Goal: Transaction & Acquisition: Purchase product/service

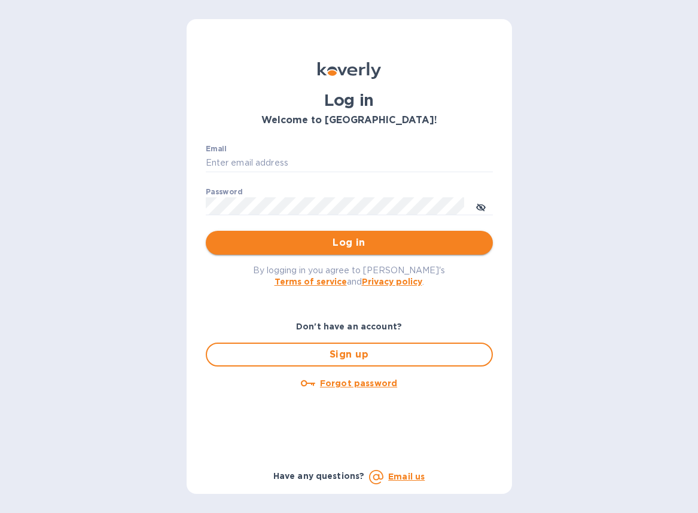
type input "[EMAIL_ADDRESS][DOMAIN_NAME]"
click at [298, 243] on span "Log in" at bounding box center [349, 243] width 268 height 14
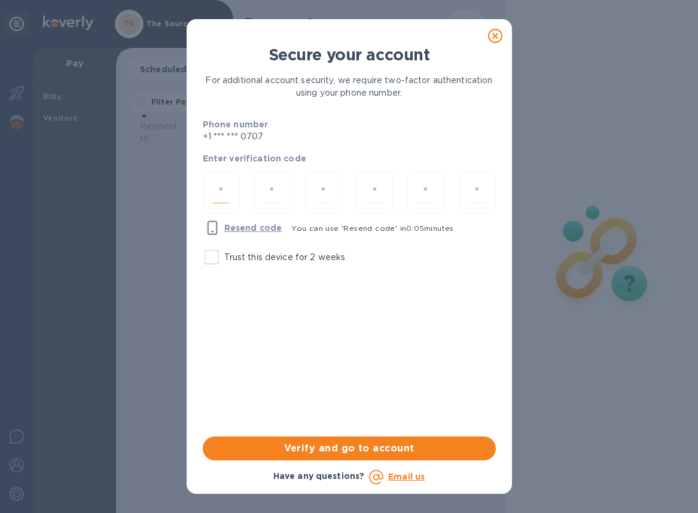
click at [224, 197] on input "number" at bounding box center [221, 193] width 17 height 22
type input "3"
type input "6"
type input "3"
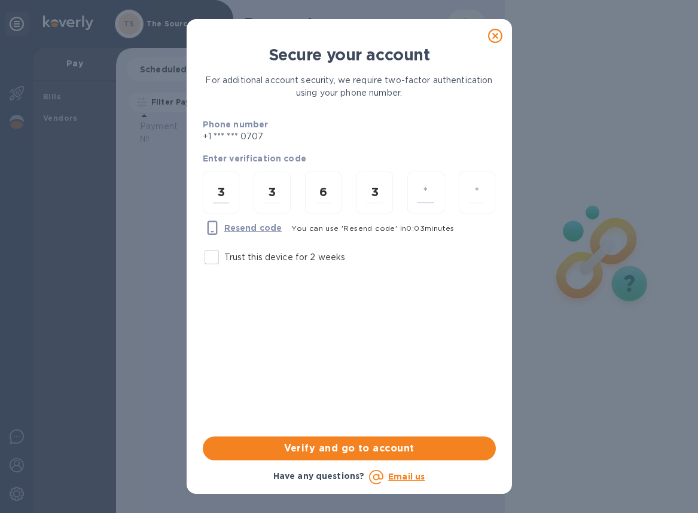
type input "9"
type input "4"
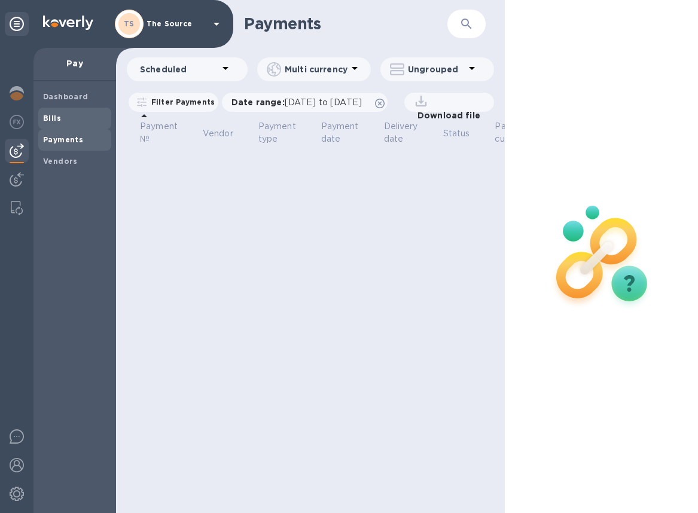
click at [62, 117] on span "Bills" at bounding box center [74, 118] width 63 height 12
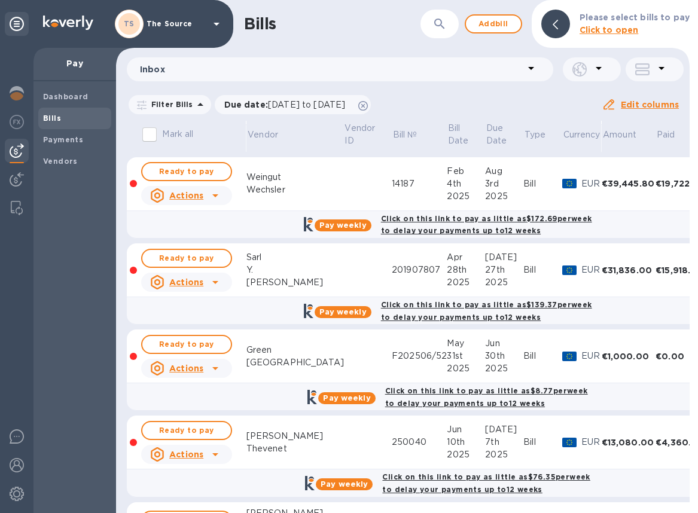
scroll to position [62, 0]
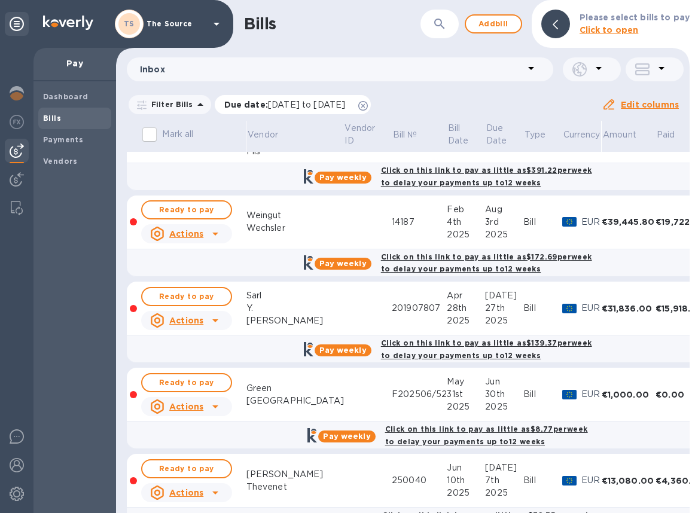
click at [368, 105] on icon at bounding box center [363, 106] width 10 height 10
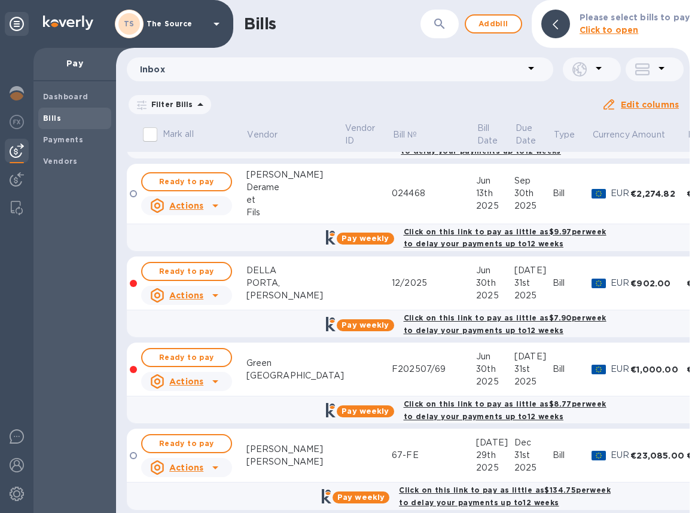
scroll to position [1608, 0]
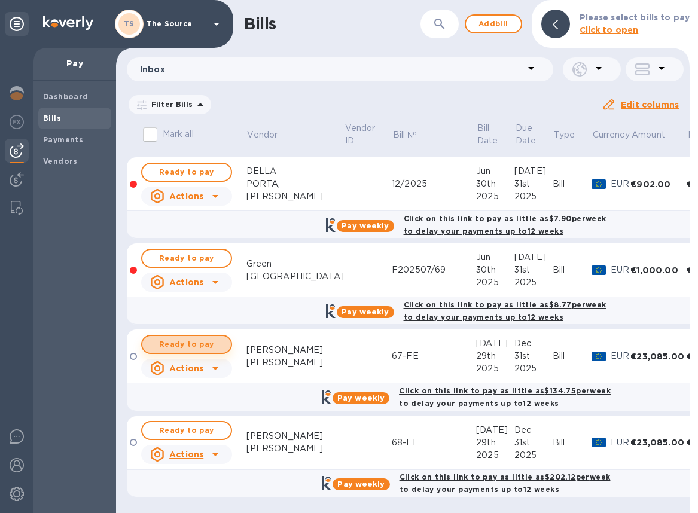
click at [186, 337] on span "Ready to pay" at bounding box center [186, 344] width 69 height 14
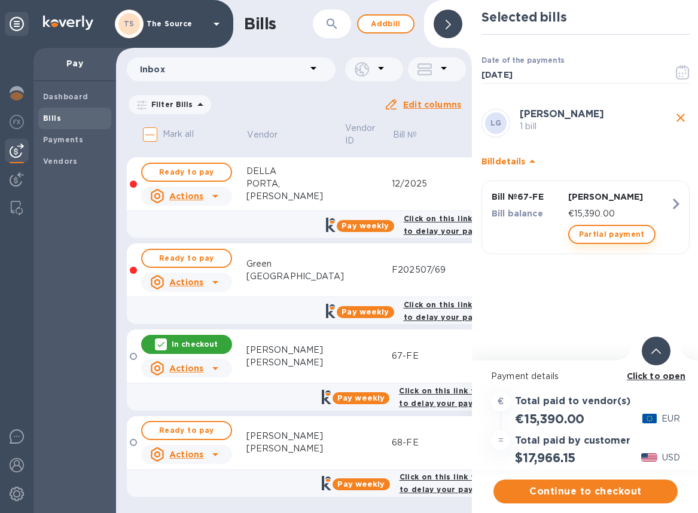
click at [617, 238] on span "Partial payment" at bounding box center [612, 234] width 66 height 14
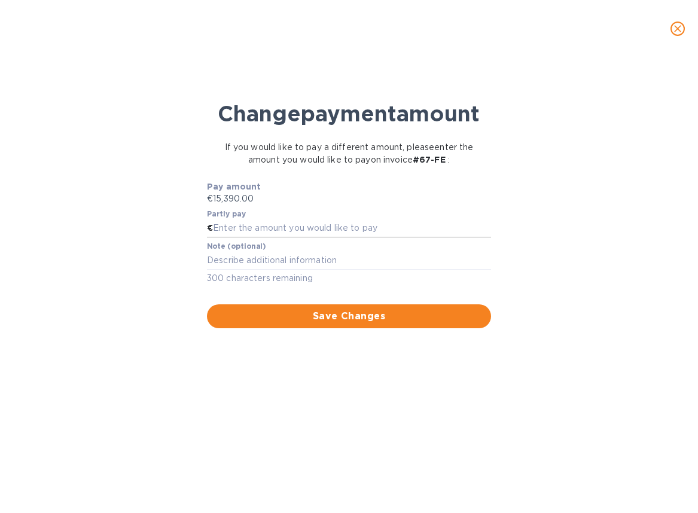
click at [291, 237] on input "text" at bounding box center [352, 229] width 278 height 18
paste input "3,847.50"
type input "3,847.50"
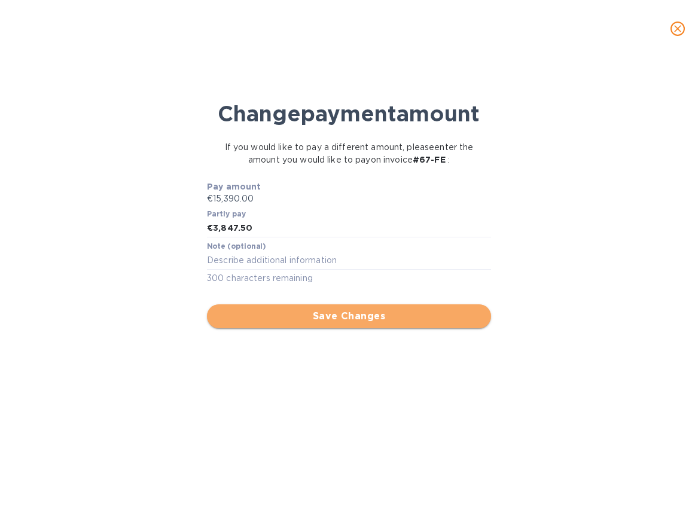
click at [283, 324] on span "Save Changes" at bounding box center [349, 316] width 265 height 14
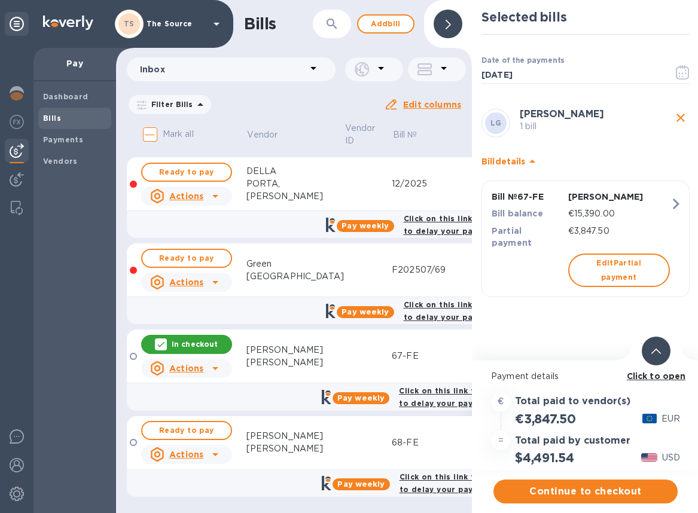
click at [659, 356] on div at bounding box center [656, 351] width 29 height 29
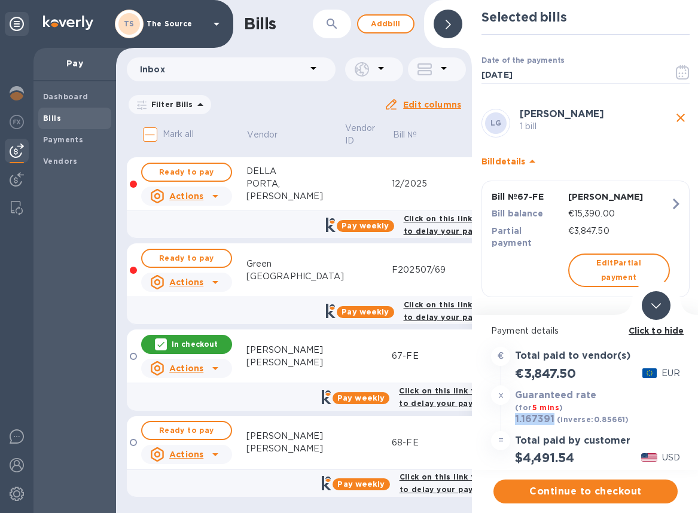
drag, startPoint x: 554, startPoint y: 419, endPoint x: 515, endPoint y: 421, distance: 39.5
click at [515, 421] on div "1.167391 (inverse: 0.85661 )" at bounding box center [572, 420] width 119 height 17
copy h3 "1.167391"
click at [557, 493] on span "Continue to checkout" at bounding box center [585, 491] width 165 height 14
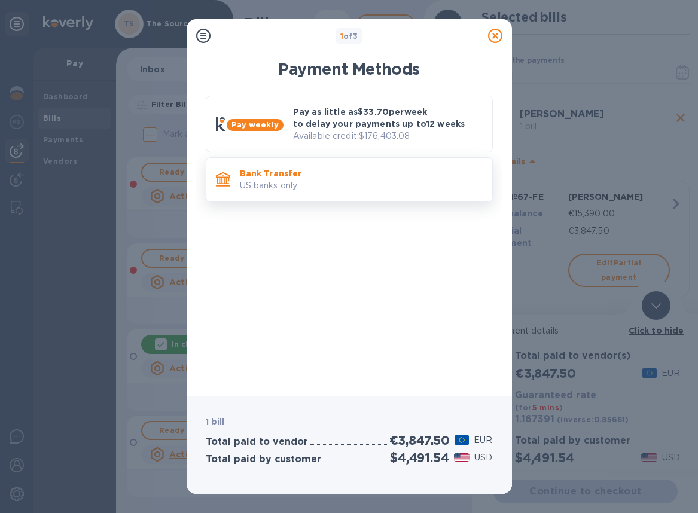
click at [368, 170] on p "Bank Transfer" at bounding box center [361, 173] width 243 height 12
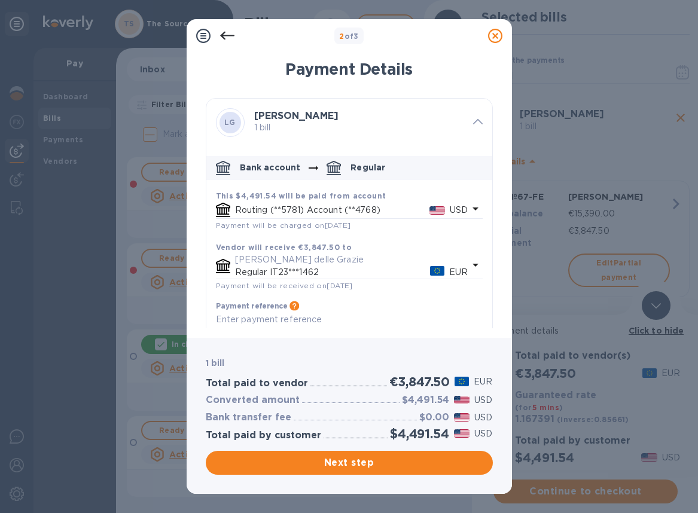
scroll to position [28, 0]
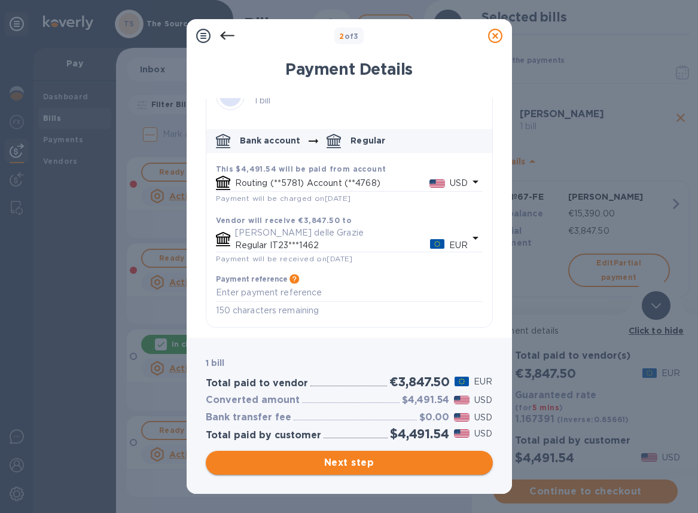
click at [412, 465] on span "Next step" at bounding box center [349, 463] width 268 height 14
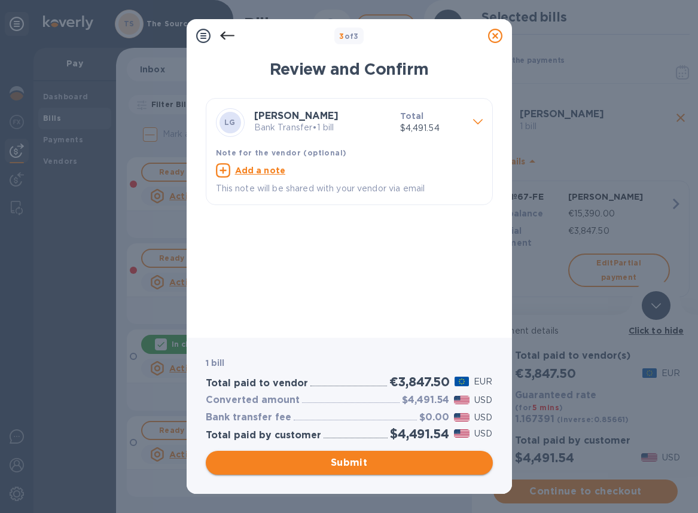
click at [407, 460] on span "Submit" at bounding box center [349, 463] width 268 height 14
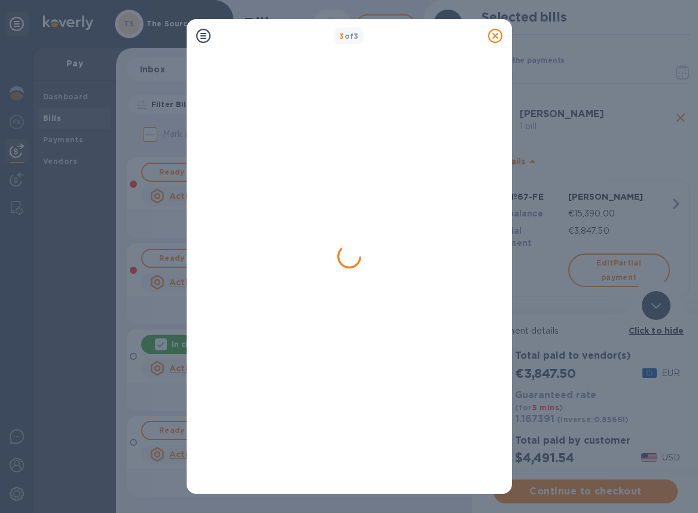
scroll to position [0, 0]
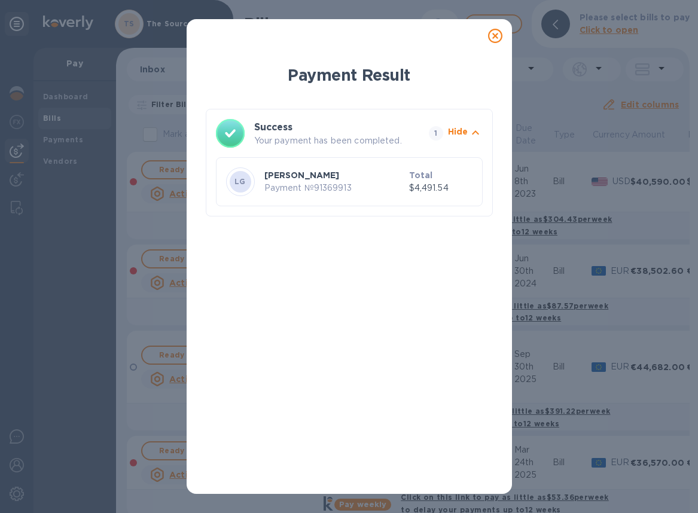
click at [496, 36] on icon at bounding box center [495, 36] width 14 height 14
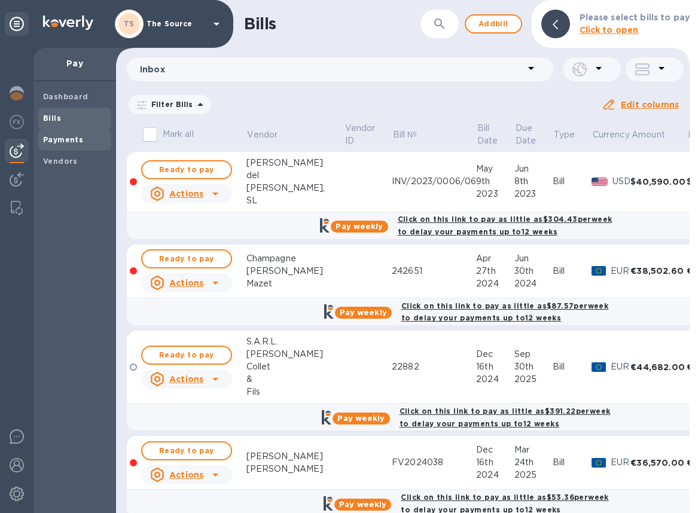
click at [52, 148] on div "Payments" at bounding box center [74, 140] width 73 height 22
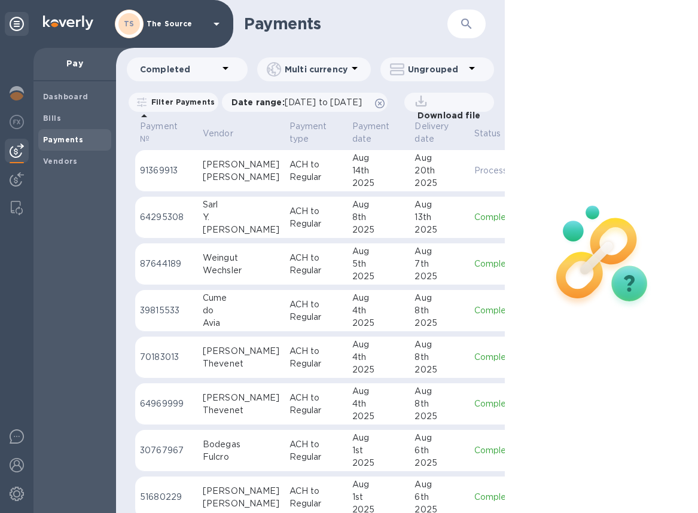
click at [285, 182] on td "ACH to Regular" at bounding box center [316, 171] width 63 height 42
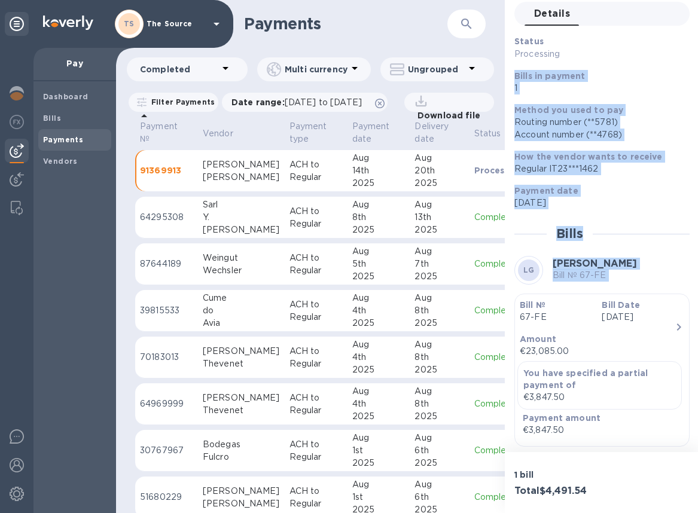
scroll to position [155, 0]
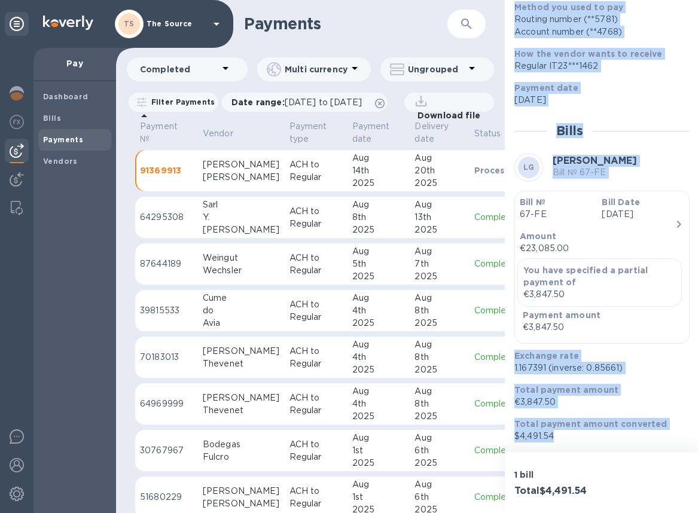
drag, startPoint x: 514, startPoint y: 130, endPoint x: 627, endPoint y: 438, distance: 327.6
click at [627, 438] on div "Status Processing Bills in payment 1 Method you used to pay Routing number (**5…" at bounding box center [601, 187] width 175 height 510
copy div "Bills in payment 1 Method you used to pay Routing number (**5781) Account numbe…"
